Goal: Transaction & Acquisition: Purchase product/service

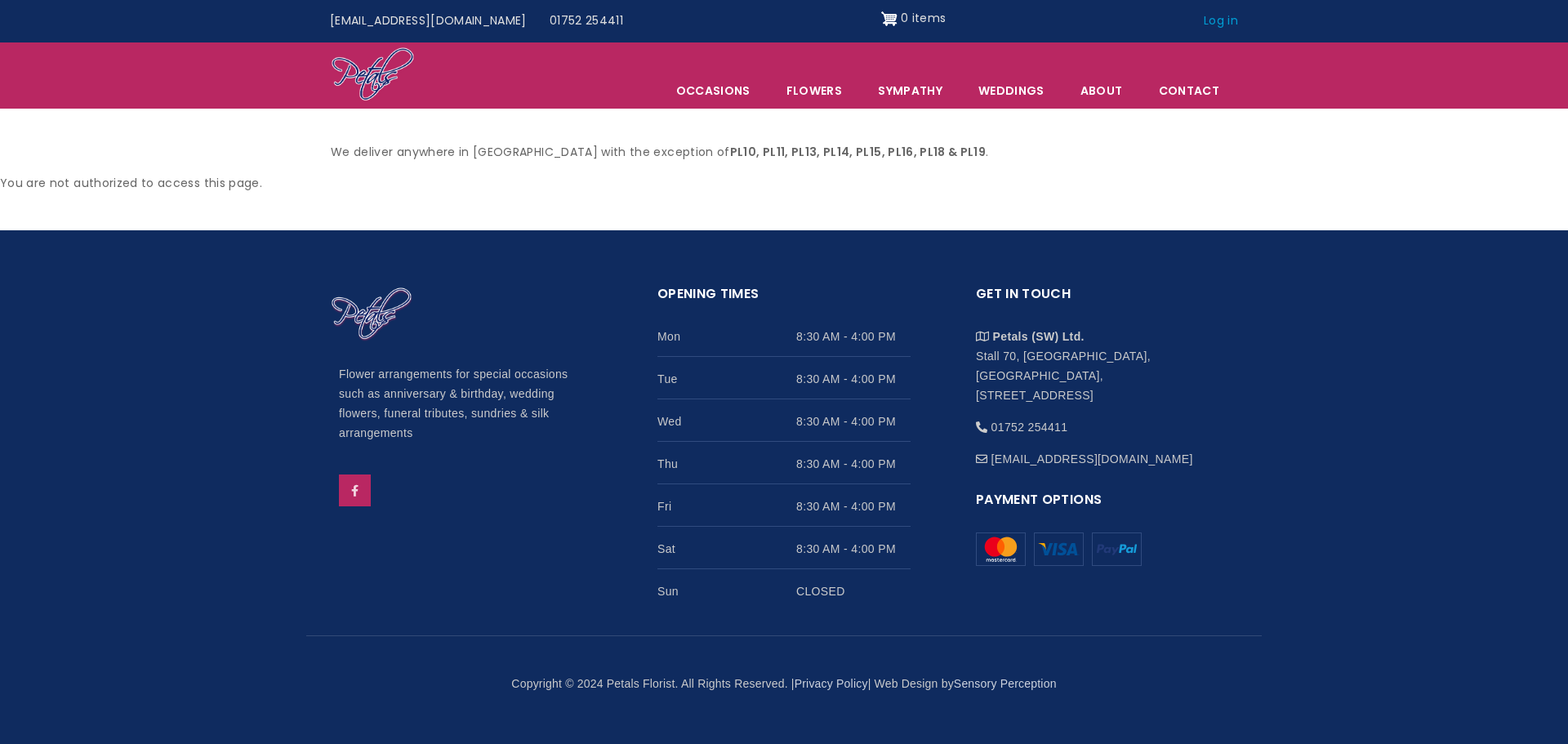
click at [1234, 22] on link "Log in" at bounding box center [1221, 21] width 58 height 31
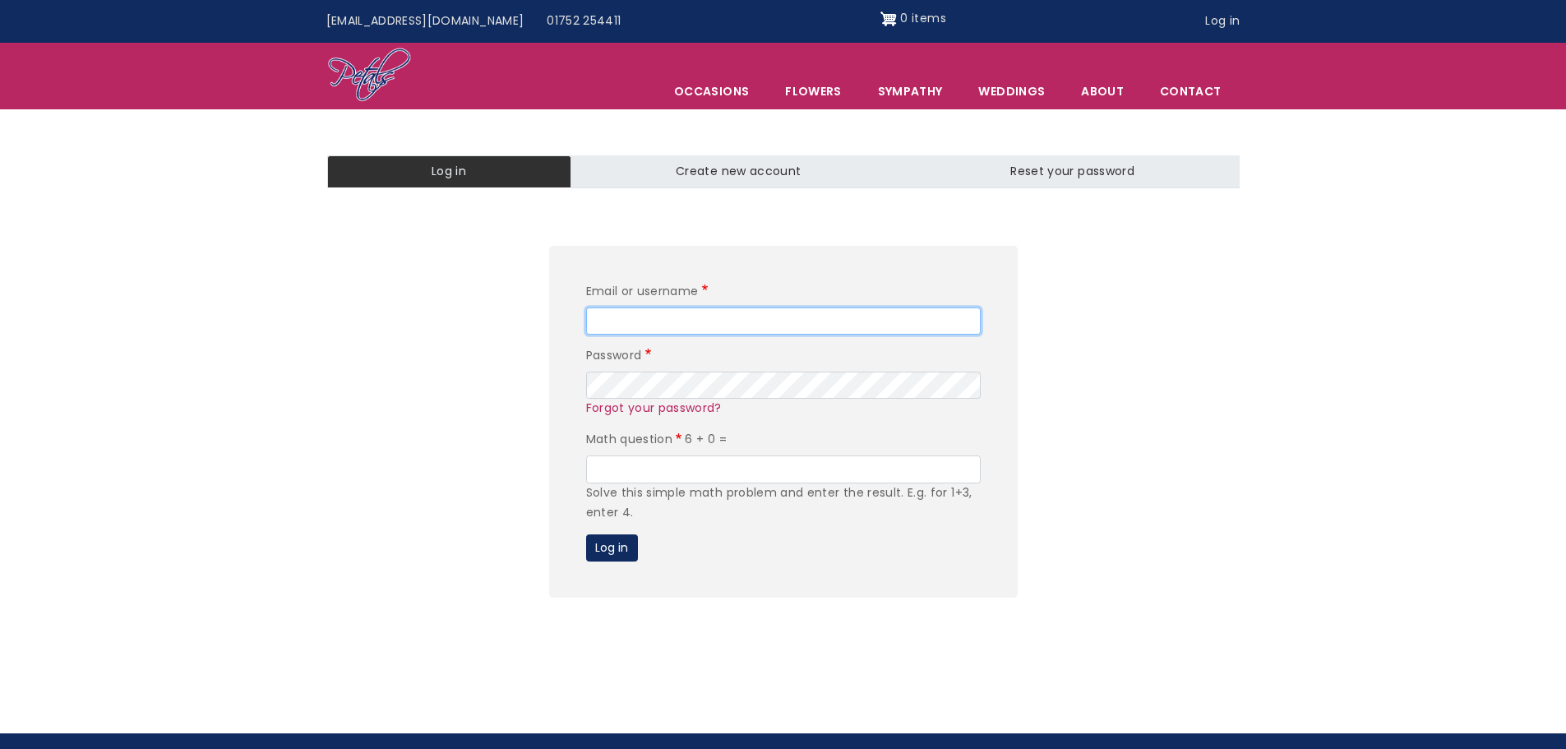
type input "[EMAIL_ADDRESS][PERSON_NAME][DOMAIN_NAME]"
click at [630, 468] on input "Math question" at bounding box center [783, 469] width 394 height 28
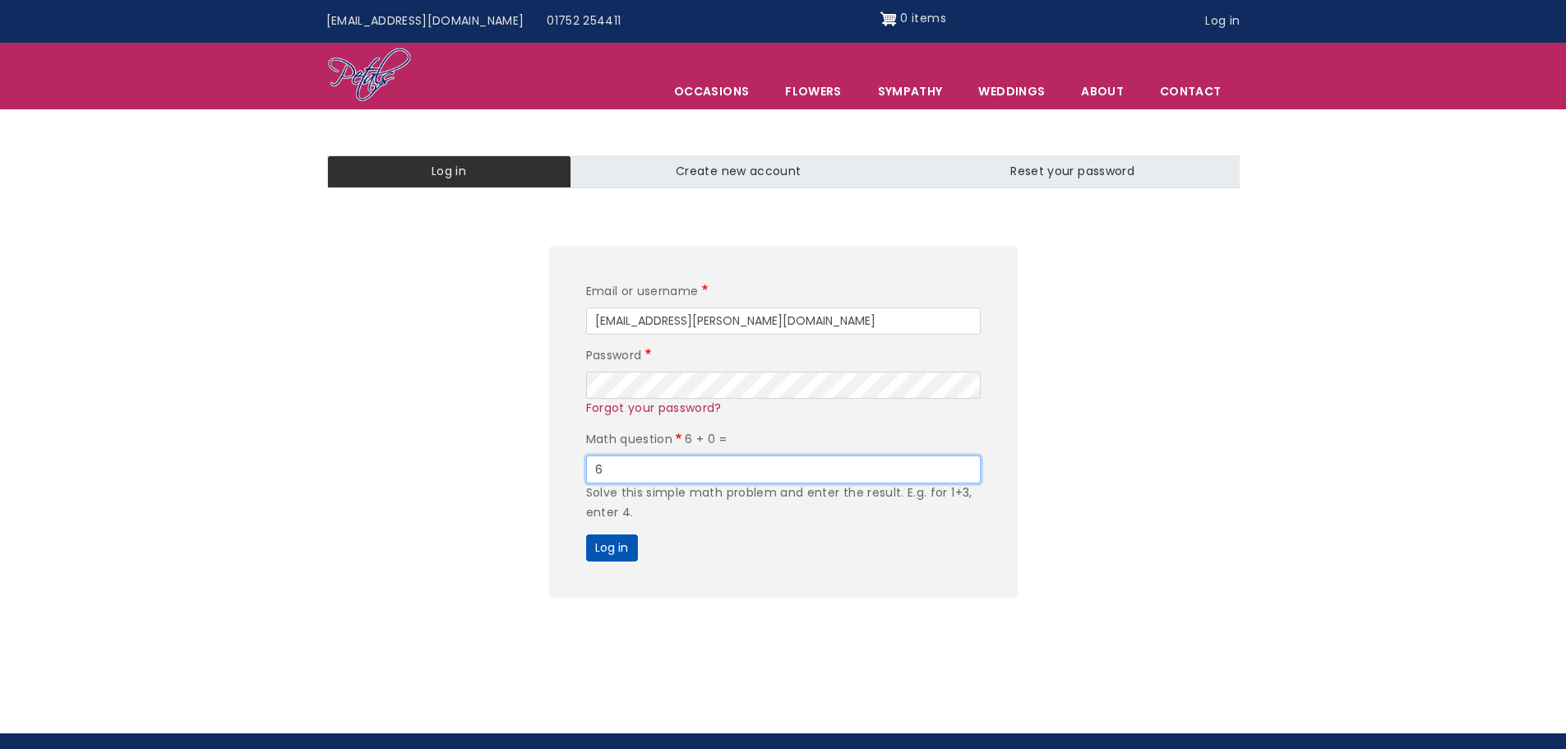
type input "6"
click at [618, 547] on button "Log in" at bounding box center [612, 548] width 52 height 28
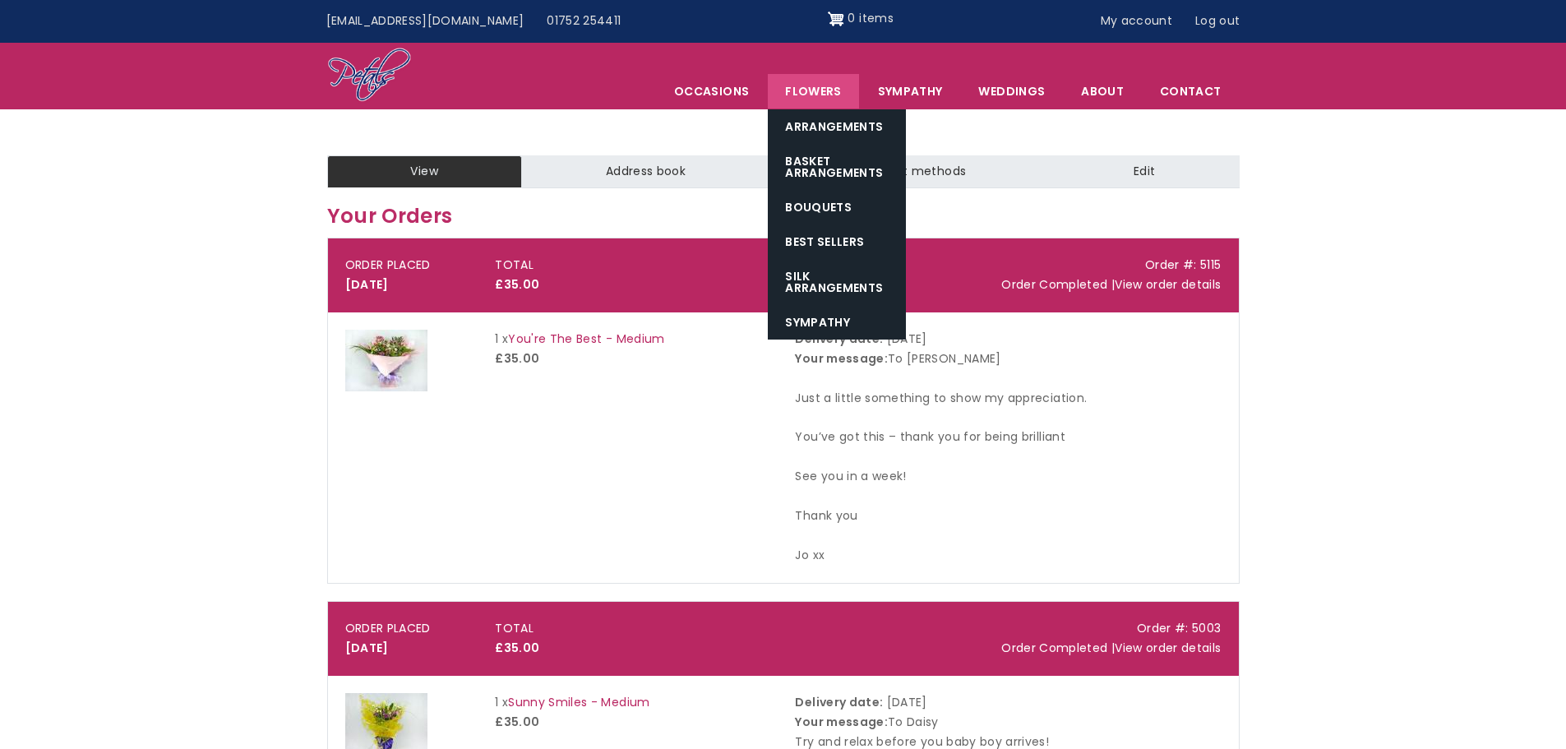
click at [815, 91] on link "Flowers" at bounding box center [813, 91] width 90 height 35
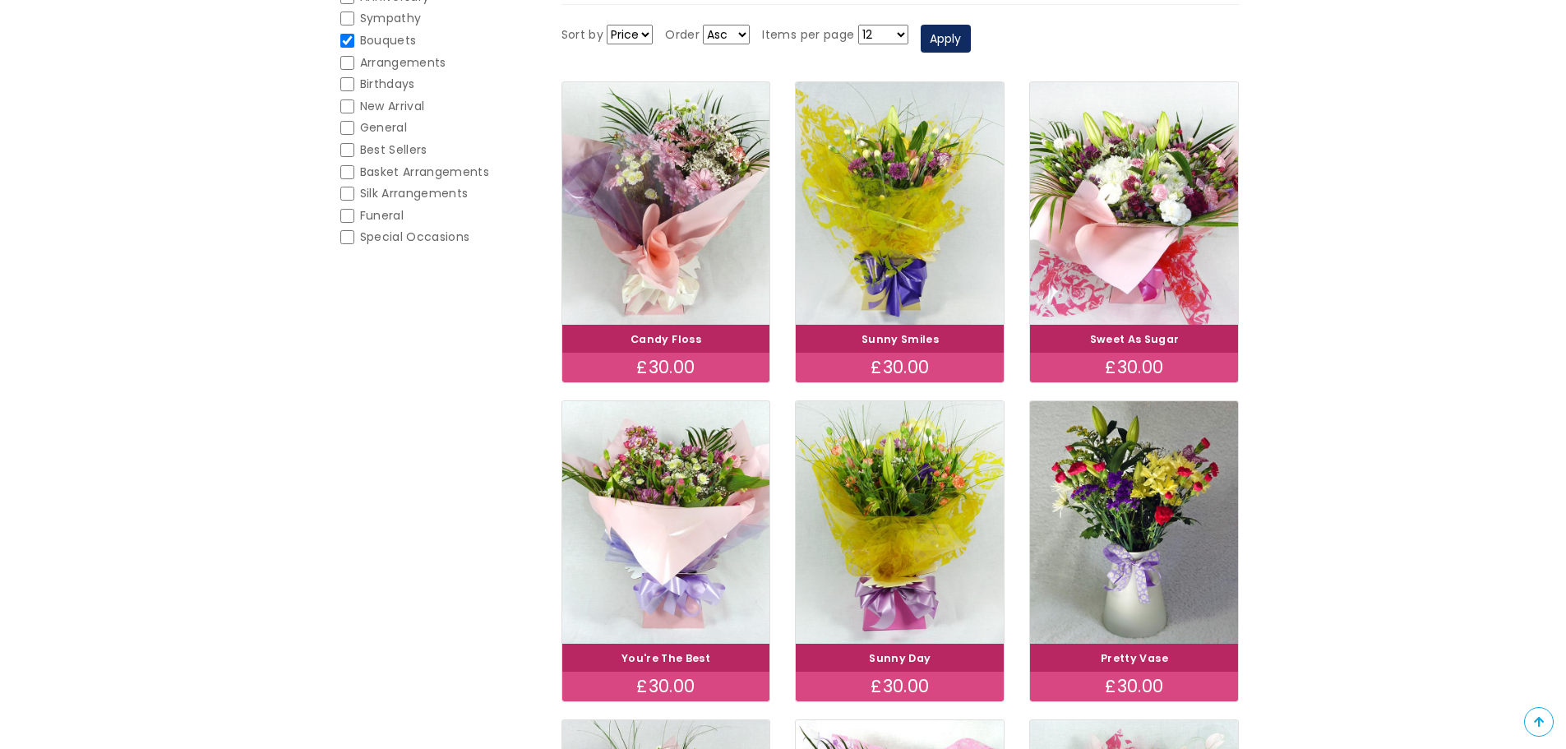
scroll to position [265, 0]
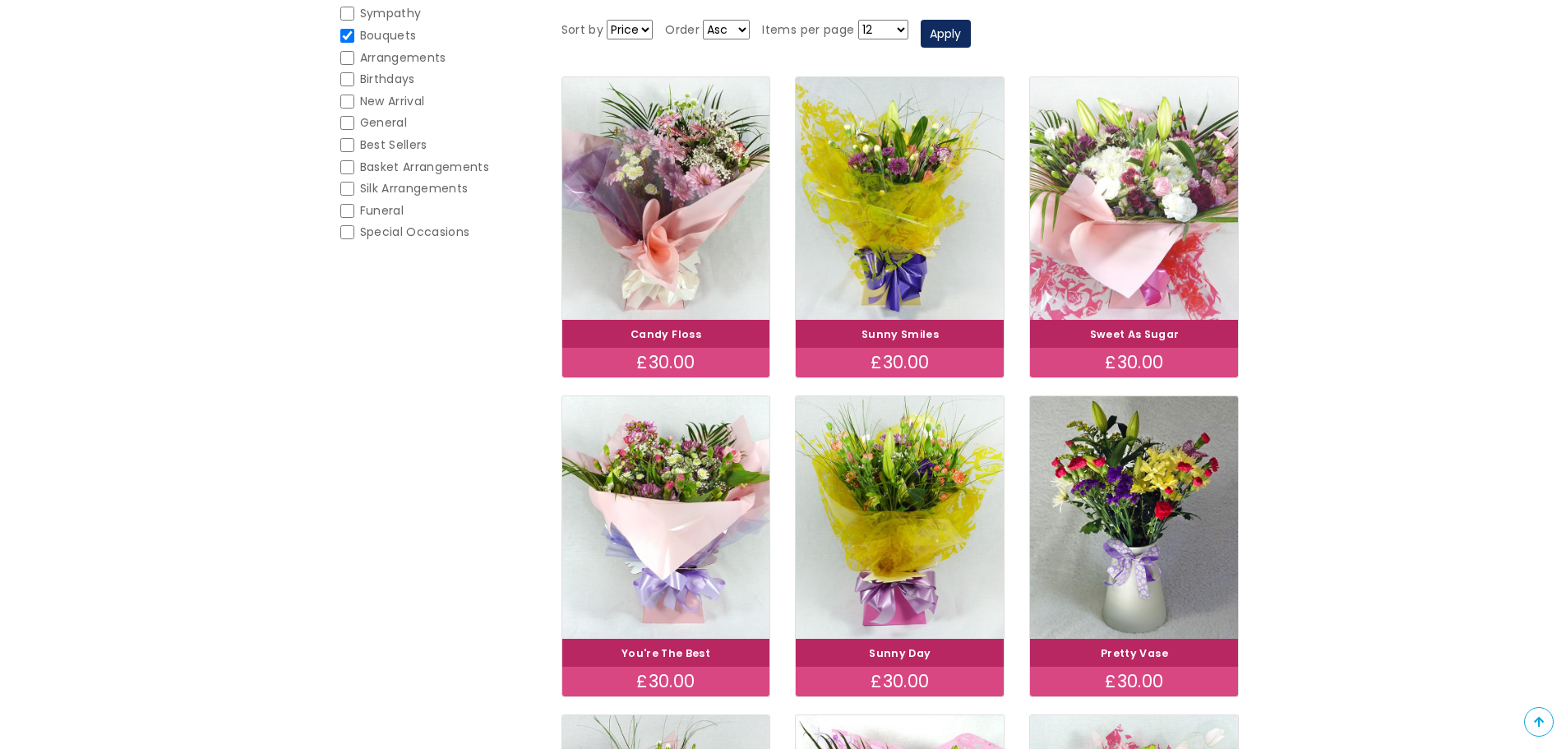
click at [1151, 257] on img at bounding box center [1133, 198] width 233 height 270
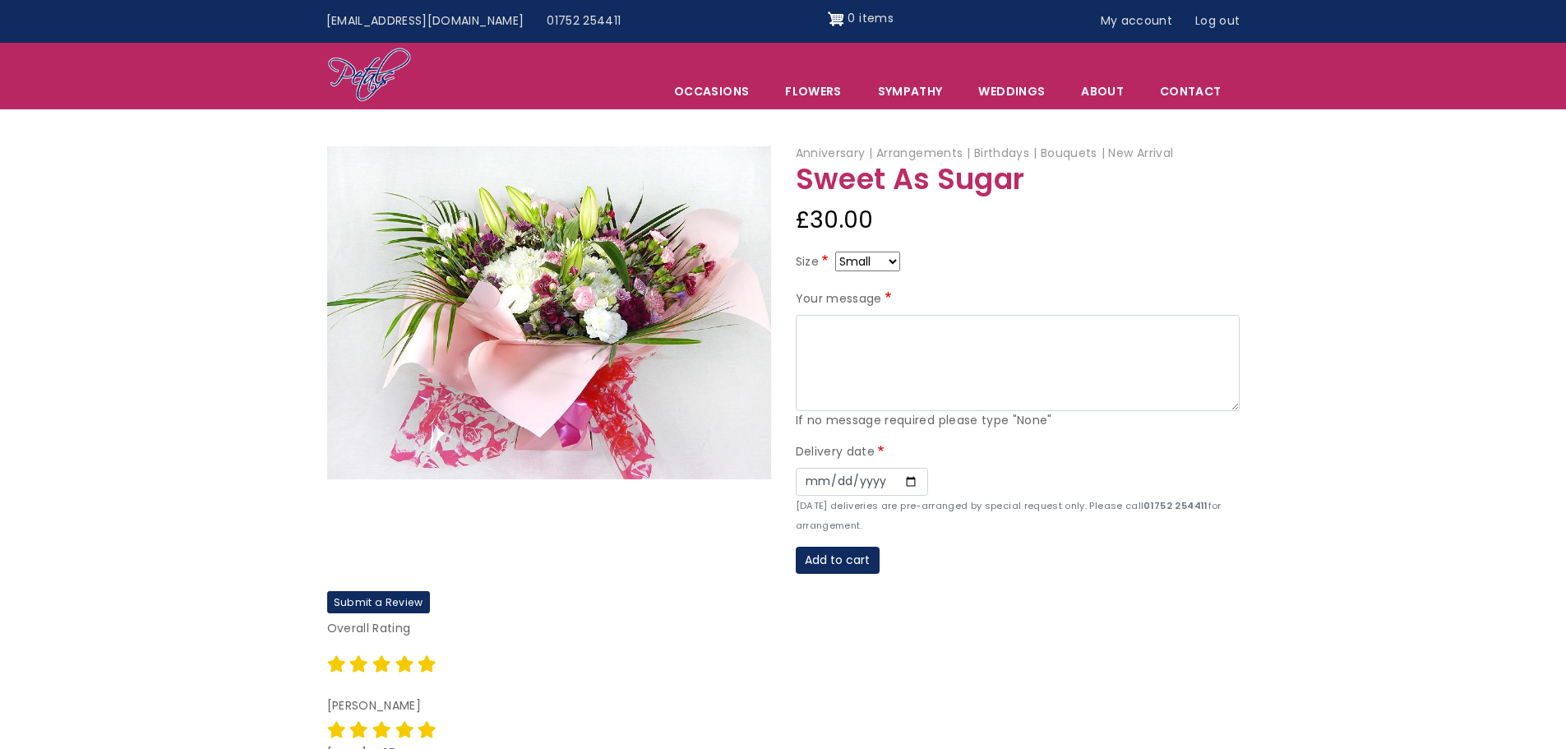
click at [890, 261] on select "Small Medium Large" at bounding box center [867, 261] width 65 height 20
select select "10"
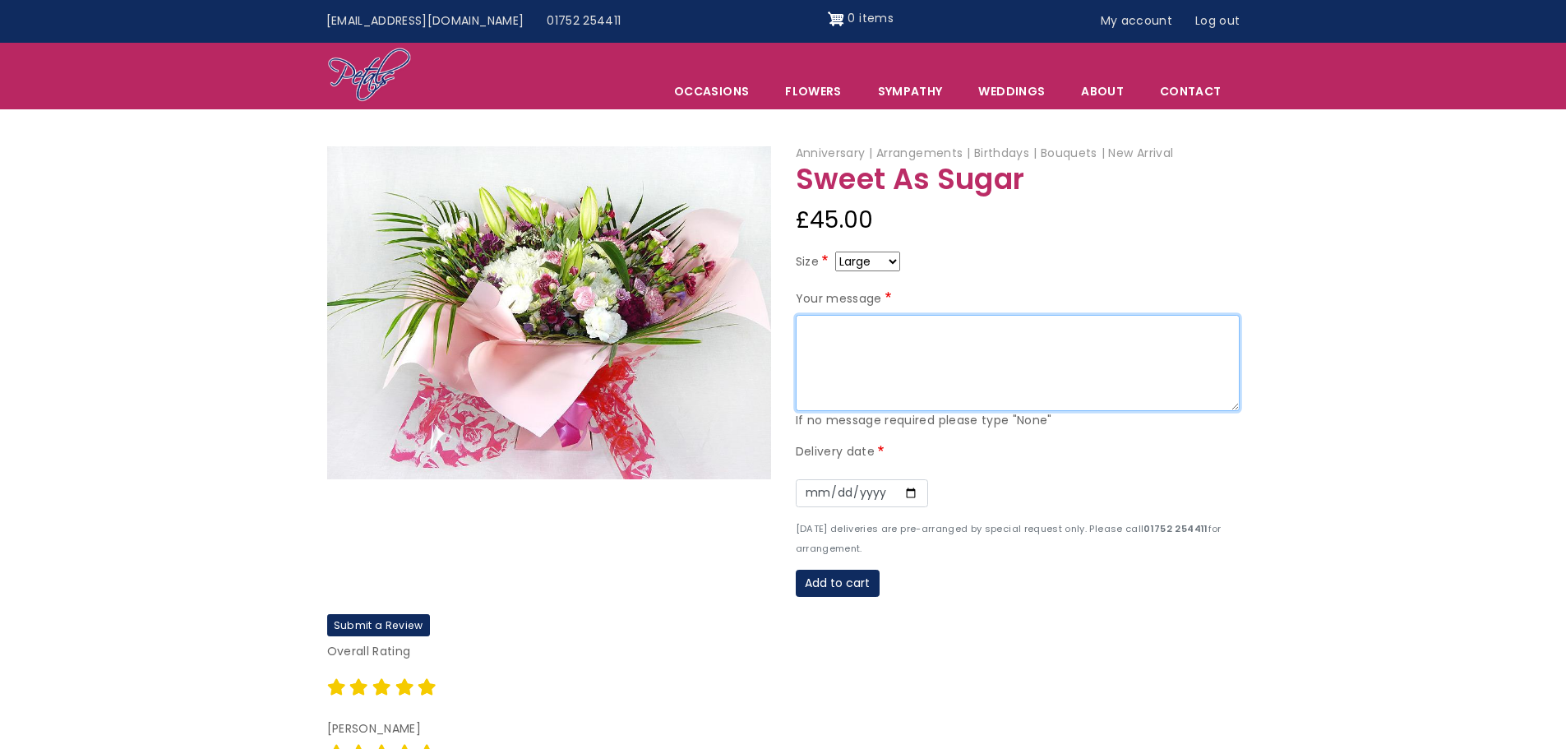
click at [858, 344] on textarea "Your message" at bounding box center [1018, 363] width 444 height 97
type textarea "To Claire Happy BIG 40! Have a fab time celebrating. Lots of love Your West Hoe…"
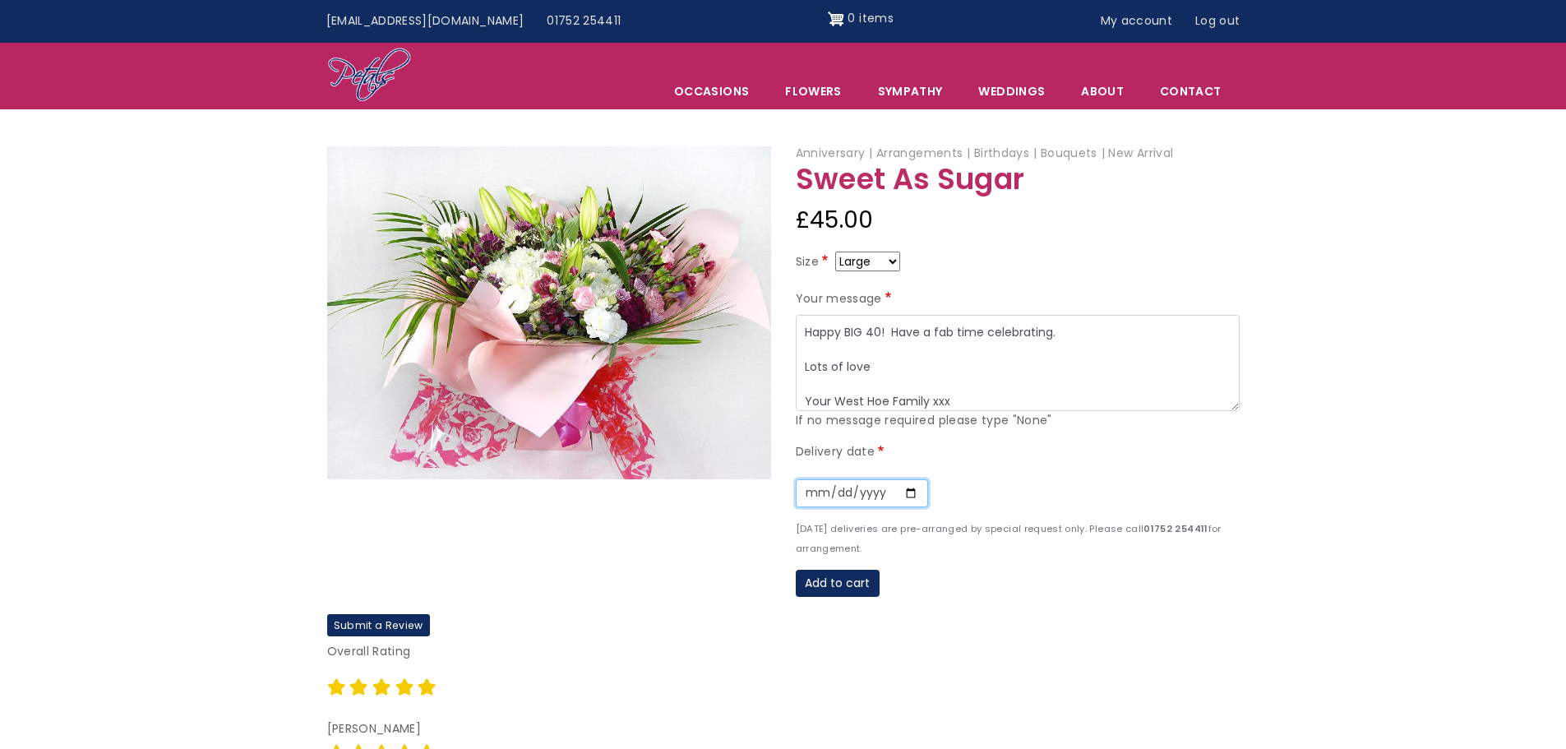
click at [902, 491] on input "Date" at bounding box center [862, 493] width 132 height 28
type input "2025-10-09"
click at [855, 588] on button "Add to cart" at bounding box center [838, 584] width 84 height 28
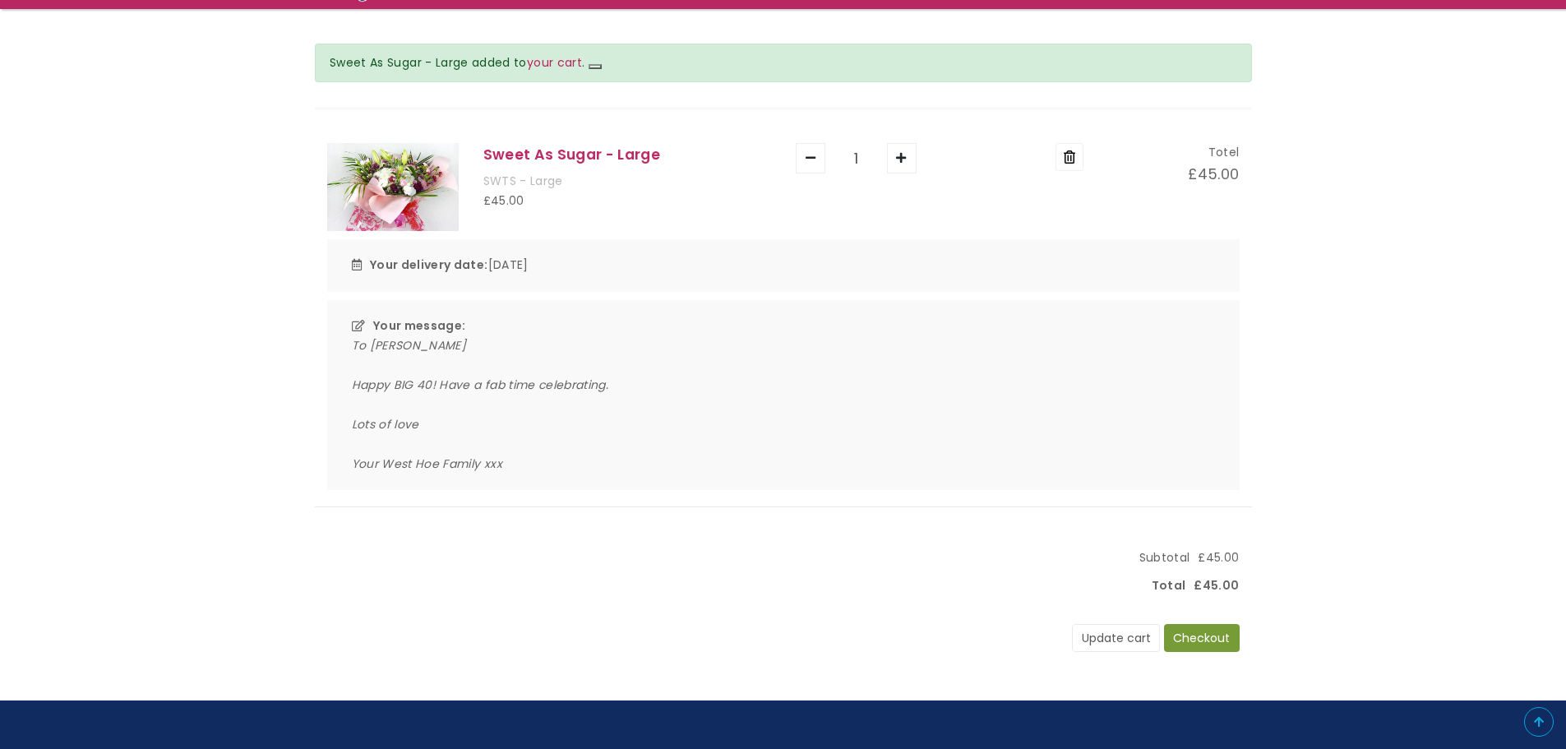
scroll to position [193, 0]
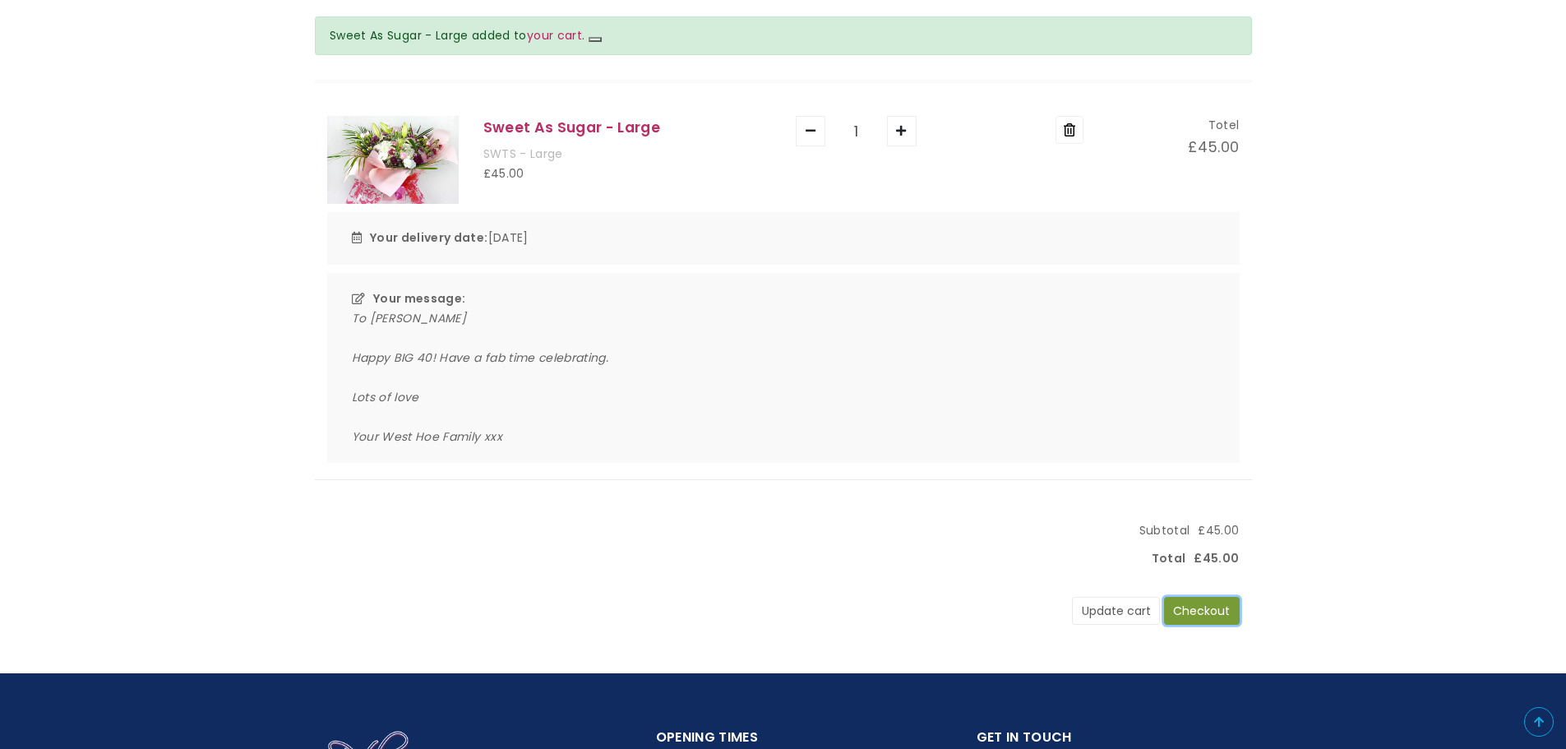
click at [1213, 616] on button "Checkout" at bounding box center [1202, 611] width 76 height 28
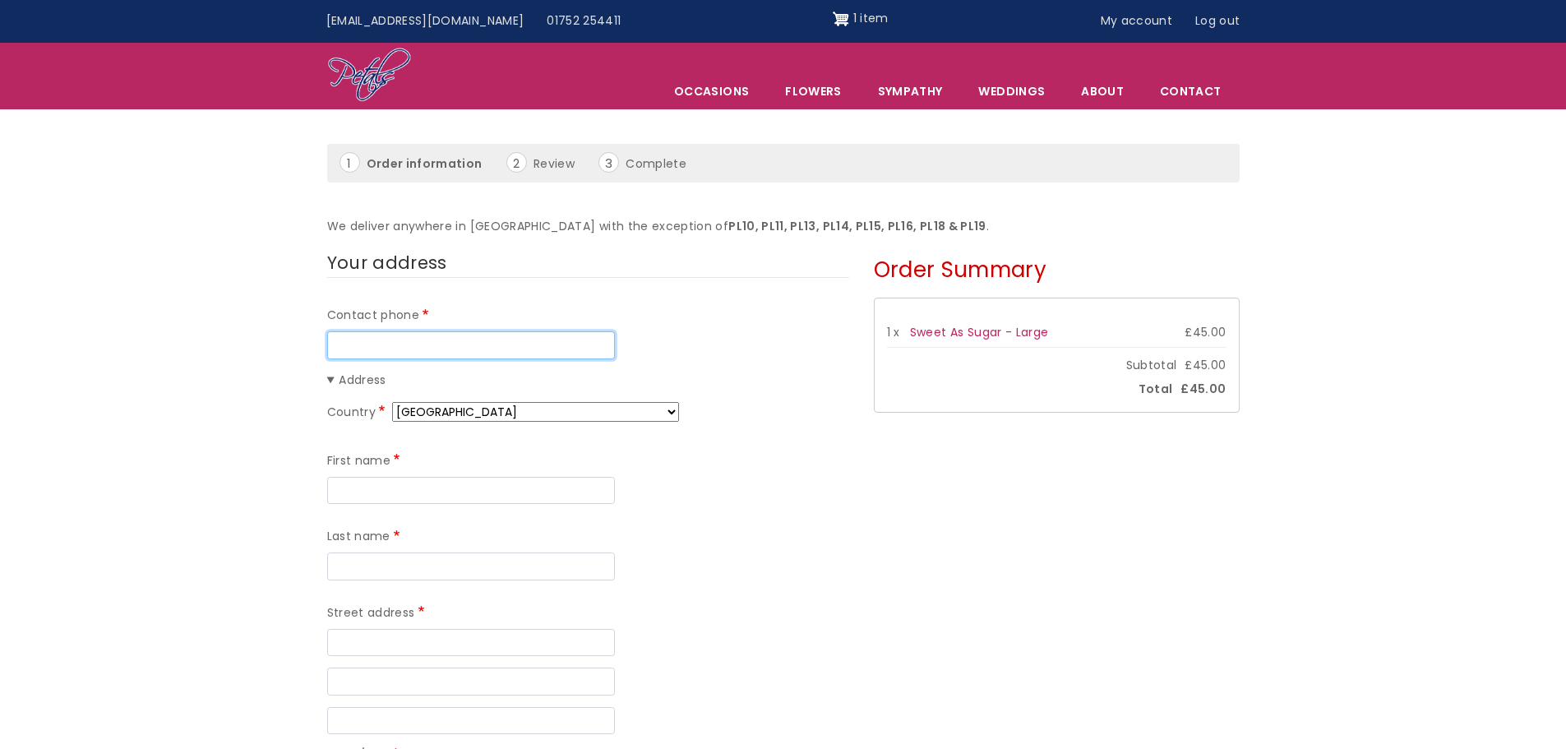
click at [380, 353] on input "Contact phone" at bounding box center [471, 345] width 288 height 28
type input "01752660105"
type input "Jo"
type input "[PERSON_NAME]"
type input "West Hoe Surgery, [STREET_ADDRESS]"
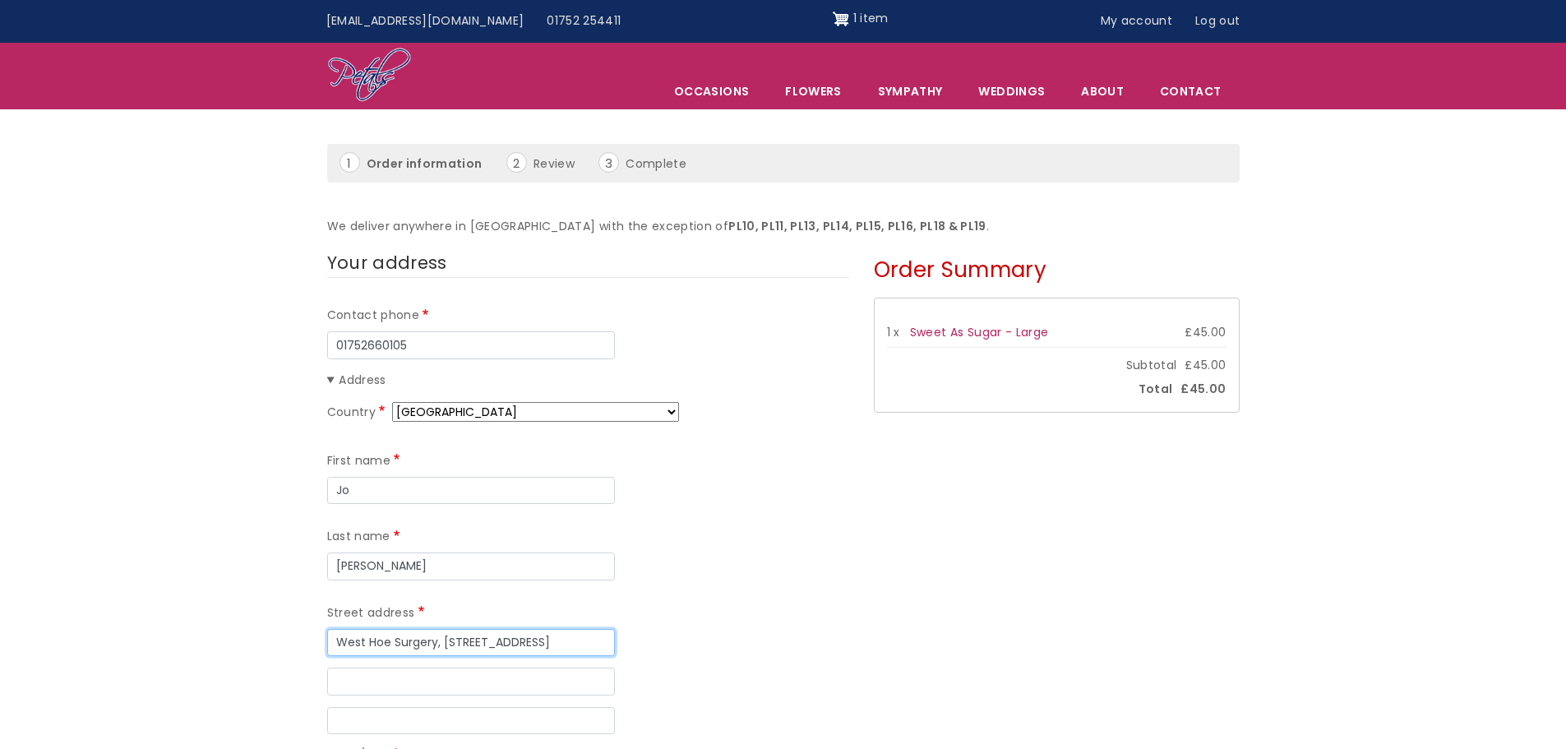
type input "2 Pier Street"
type input "Plymouth"
type input "PL1 3BS"
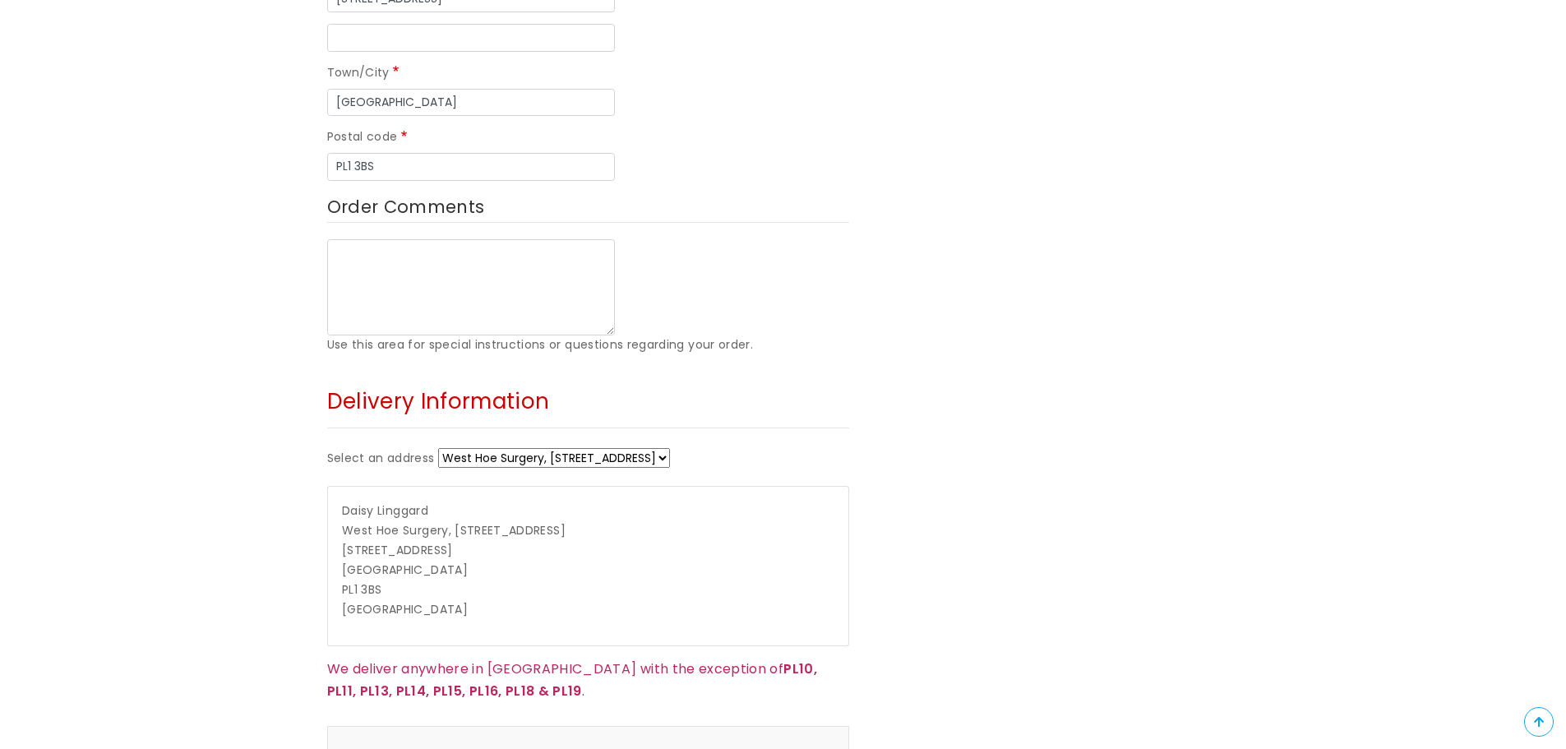
scroll to position [751, 0]
click at [622, 445] on select "West Hoe Surgery, 2 Pier Street 2 Pier Street 86 Paisley Street 2F Pier Street …" at bounding box center [554, 455] width 232 height 20
select select "_new"
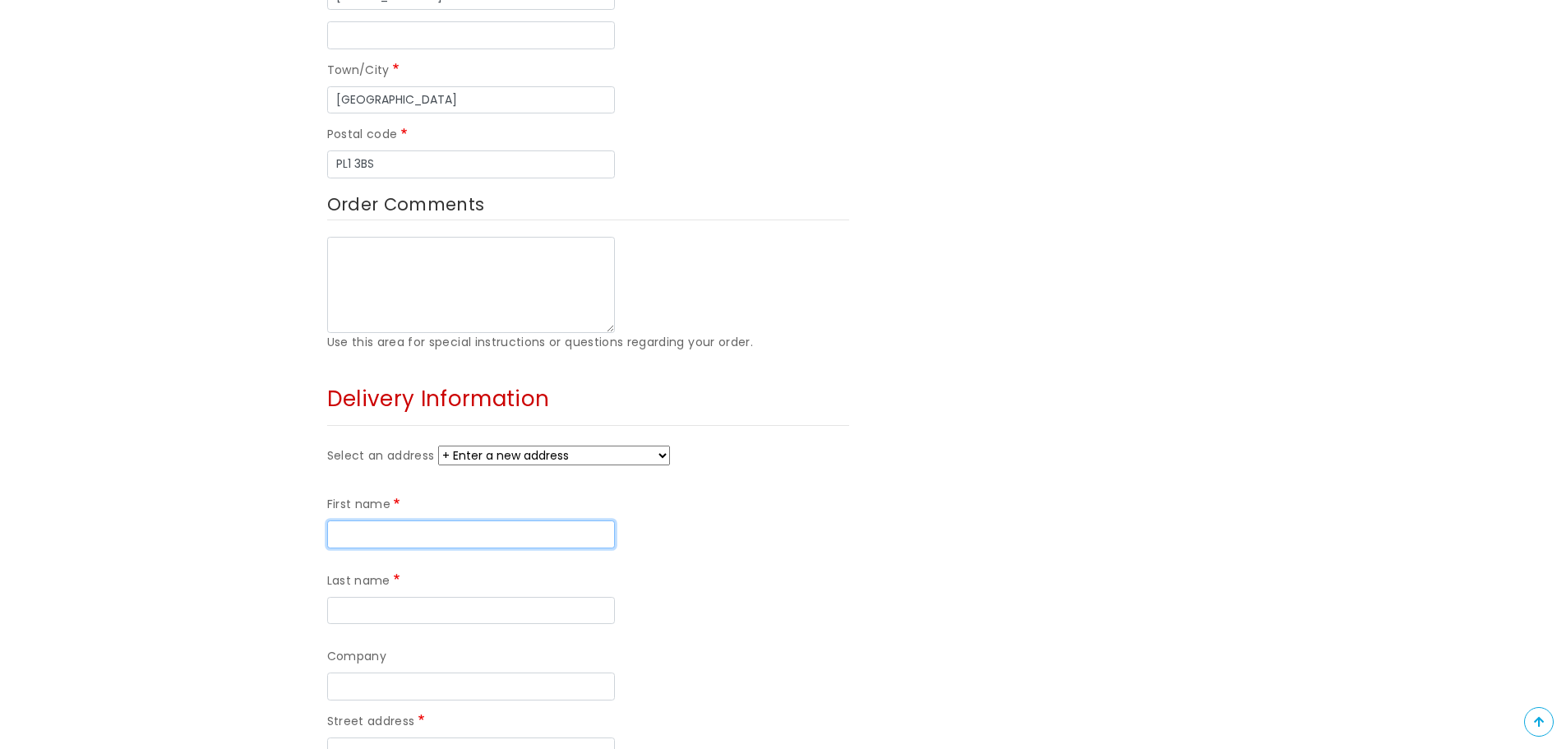
click at [445, 520] on input "First name" at bounding box center [471, 534] width 288 height 28
type input "Claire"
click at [543, 597] on input "Last name" at bounding box center [471, 611] width 288 height 28
type input "Copplestone"
click at [432, 737] on input "Street address" at bounding box center [471, 751] width 288 height 28
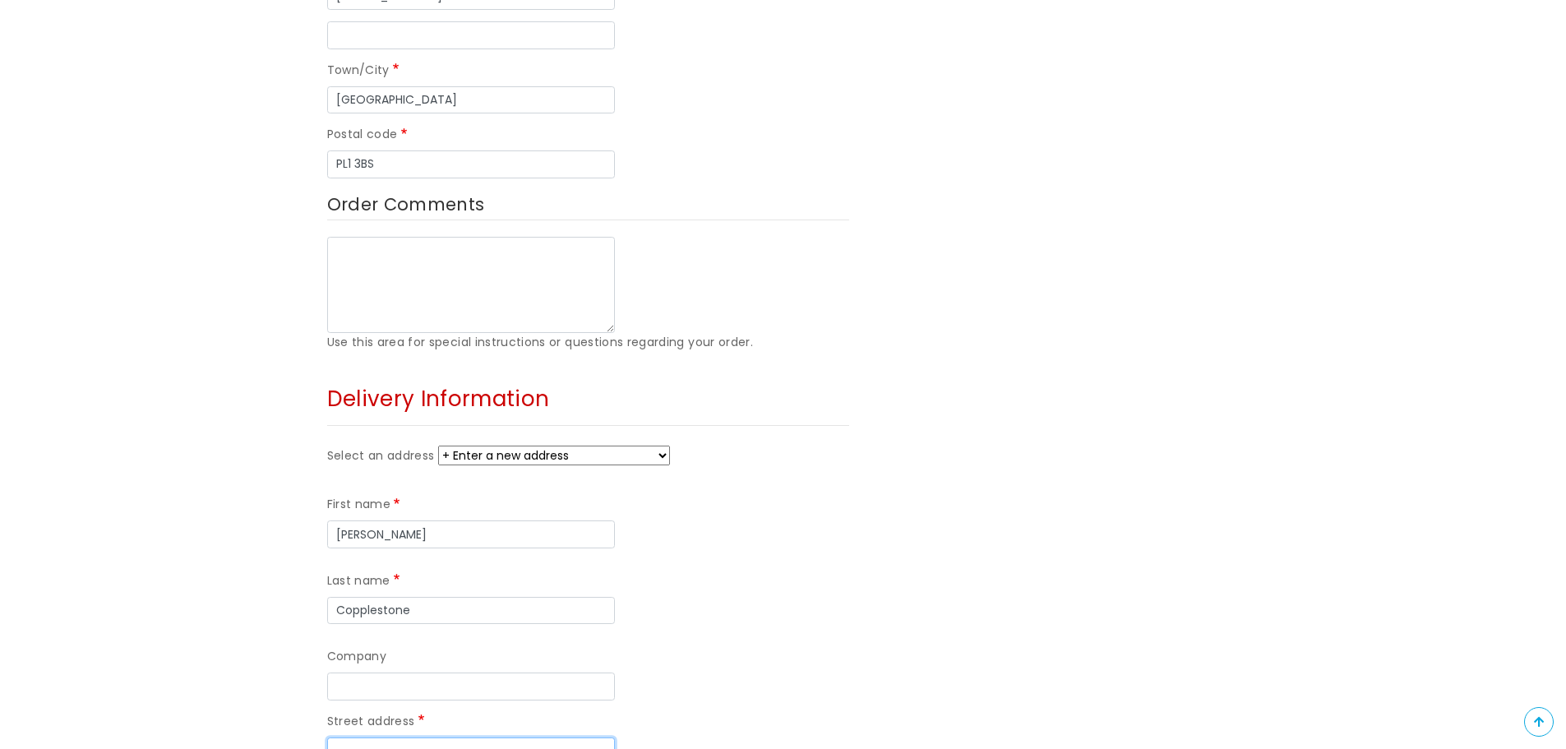
type input "West Hoe Surgery, 2 Pier Street"
type input "West Hoe Surgery"
type input "2 Pier Street"
type input "Plymouth"
type input "PL1 3BS"
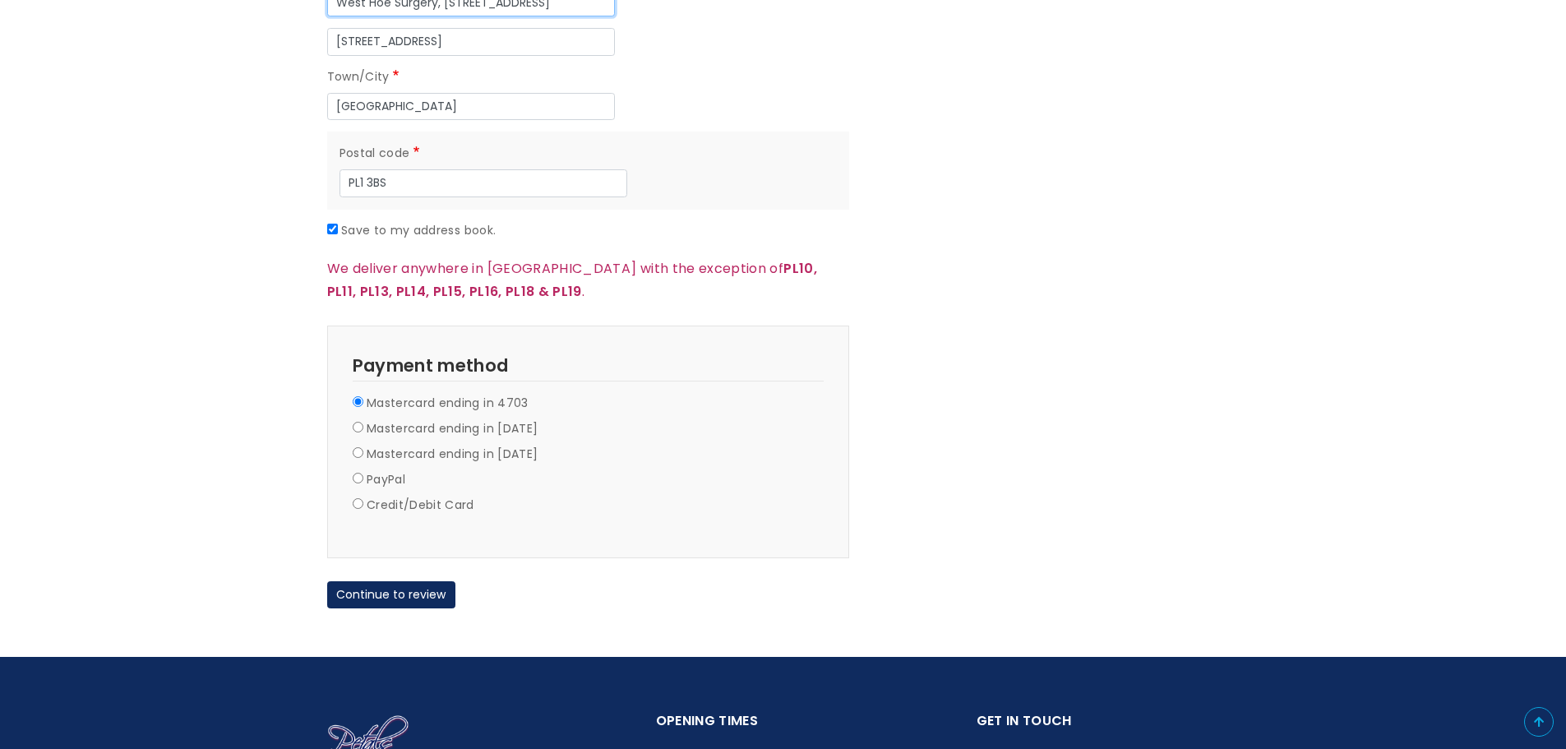
scroll to position [1507, 0]
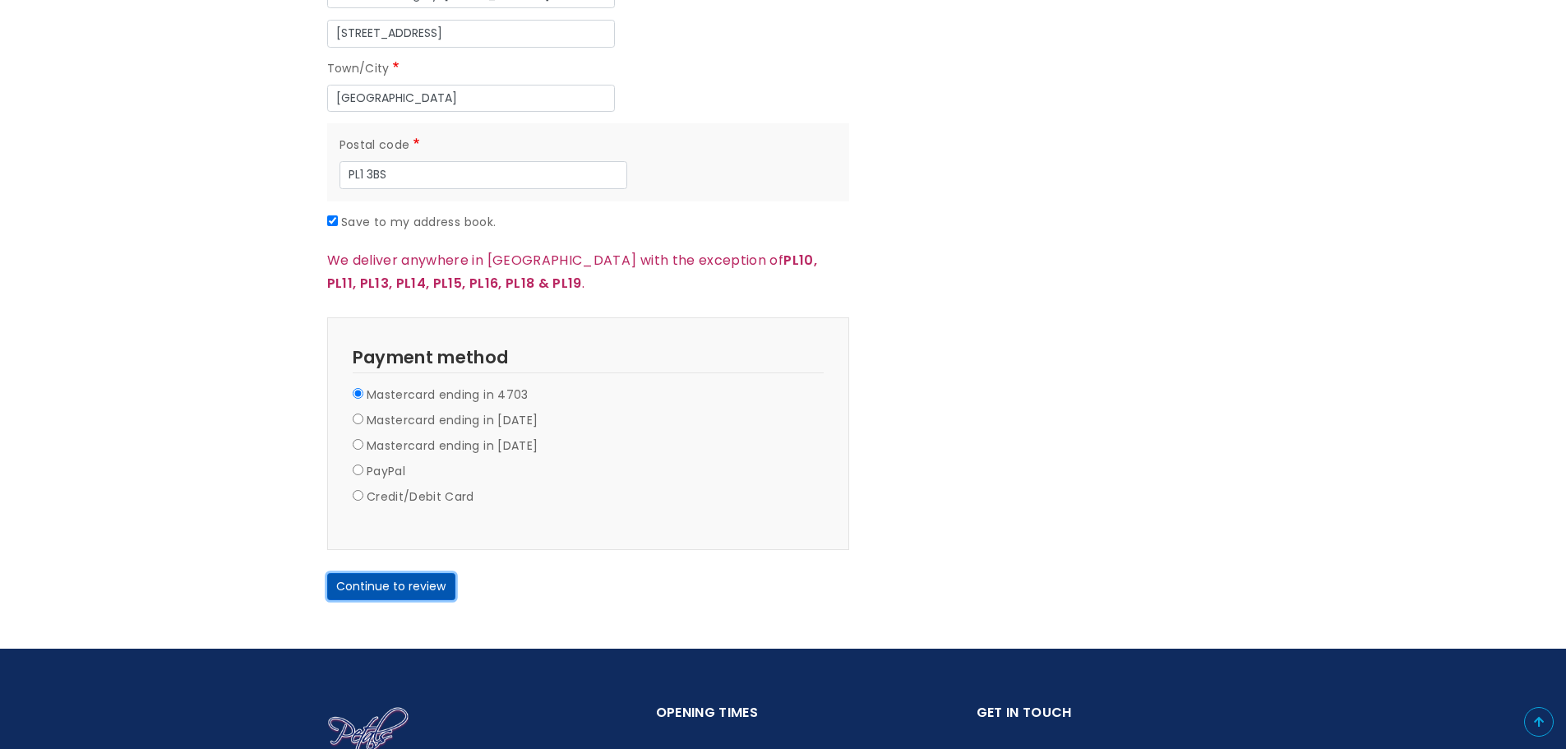
click at [404, 573] on button "Continue to review" at bounding box center [391, 587] width 128 height 28
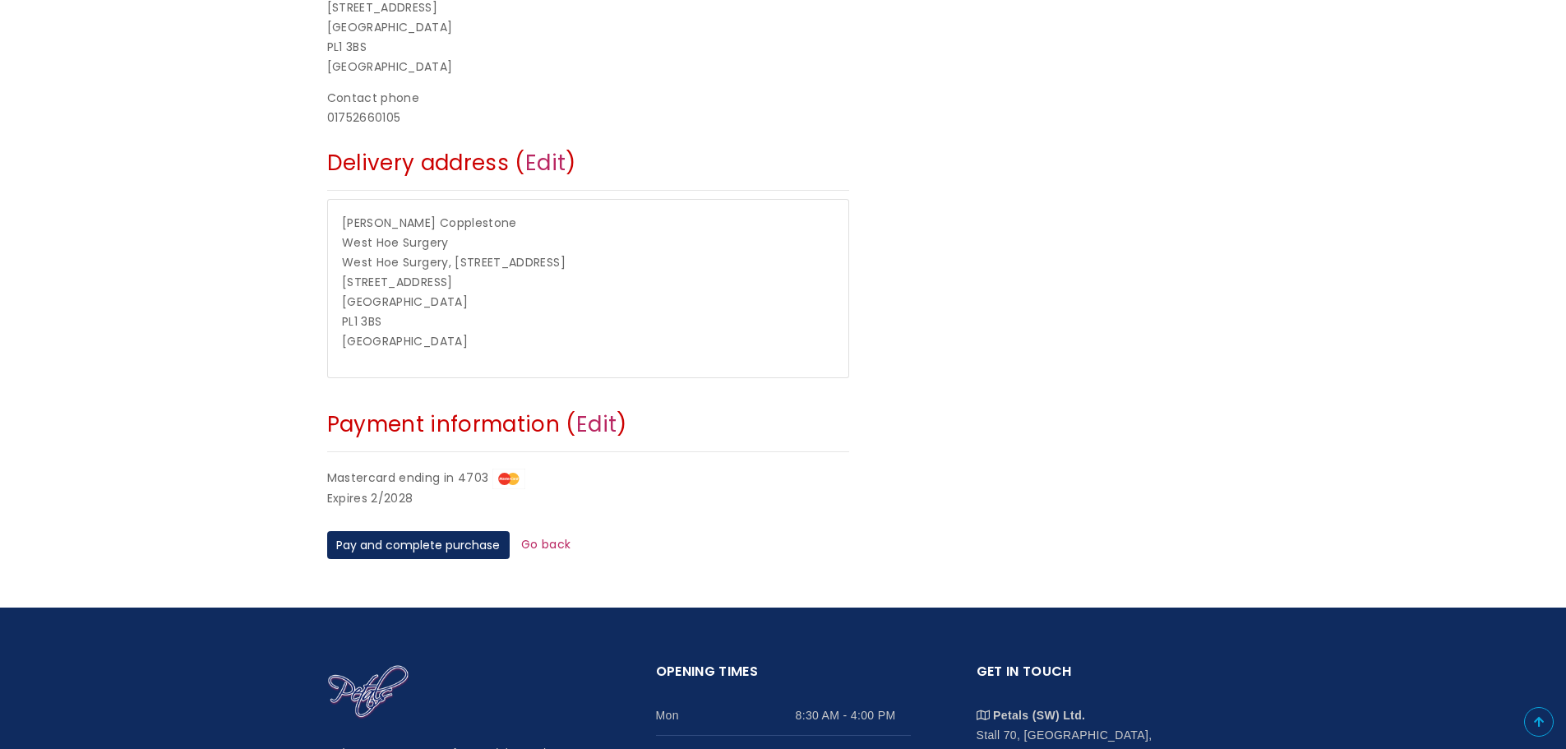
scroll to position [490, 0]
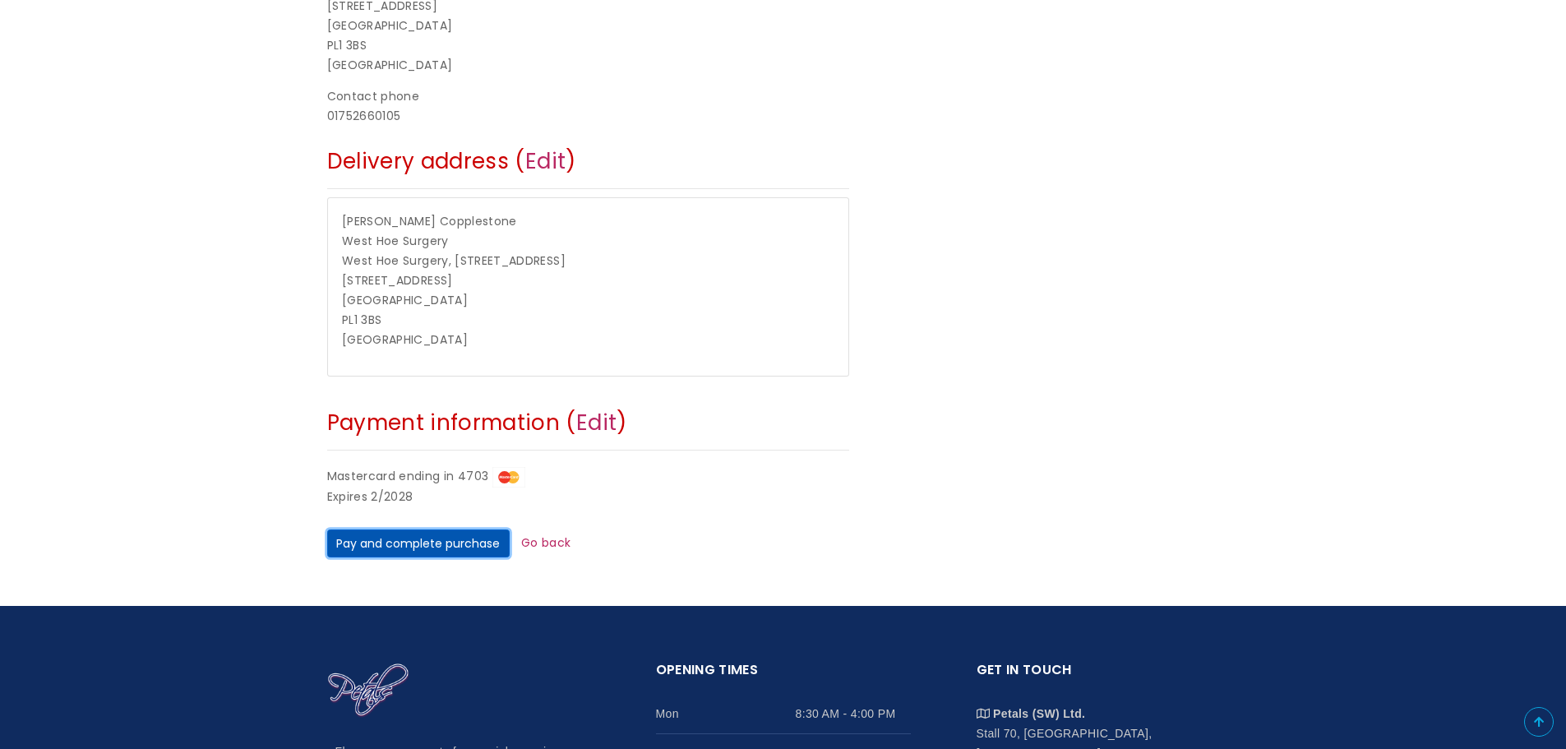
click at [426, 541] on button "Pay and complete purchase" at bounding box center [418, 543] width 182 height 28
